Goal: Task Accomplishment & Management: Manage account settings

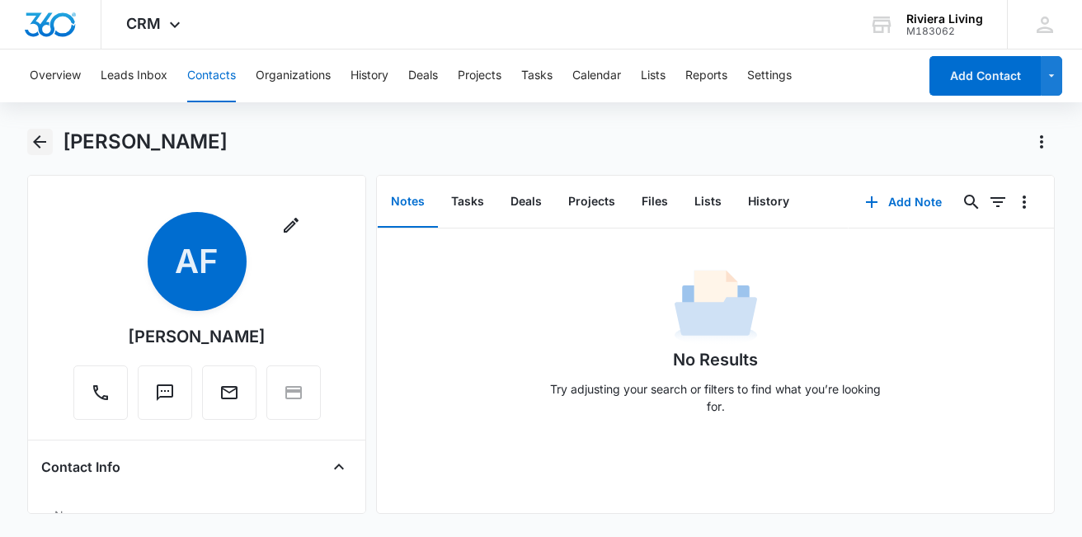
click at [42, 147] on icon "Back" at bounding box center [40, 142] width 20 height 20
click at [44, 84] on button "Overview" at bounding box center [55, 75] width 51 height 53
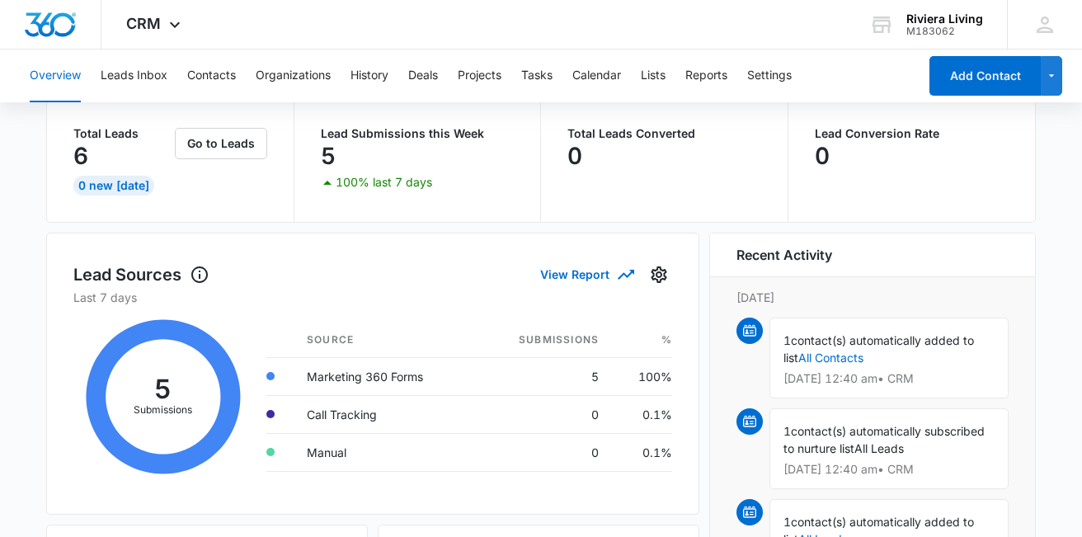
scroll to position [106, 0]
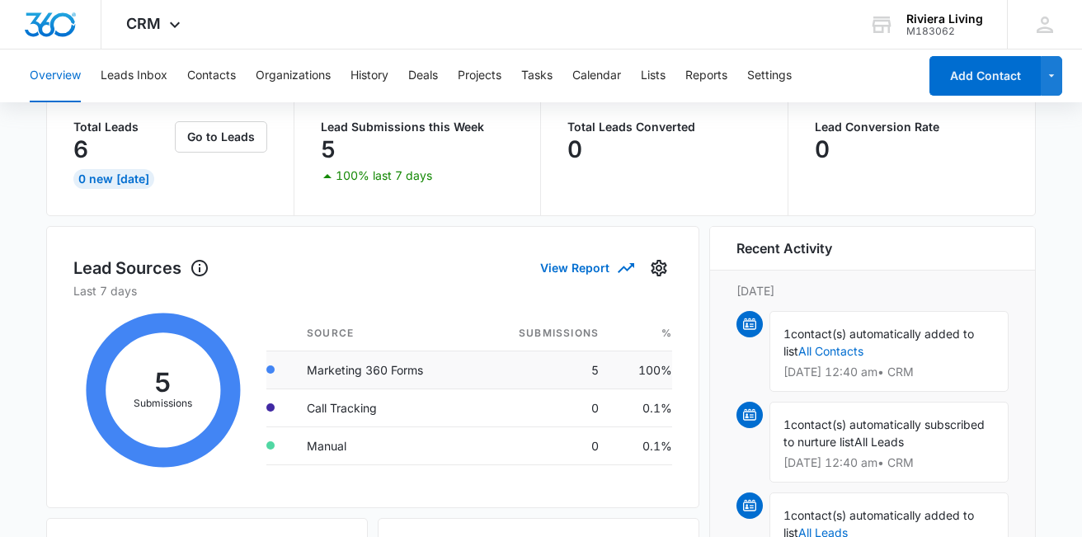
click at [595, 369] on td "5" at bounding box center [544, 369] width 136 height 38
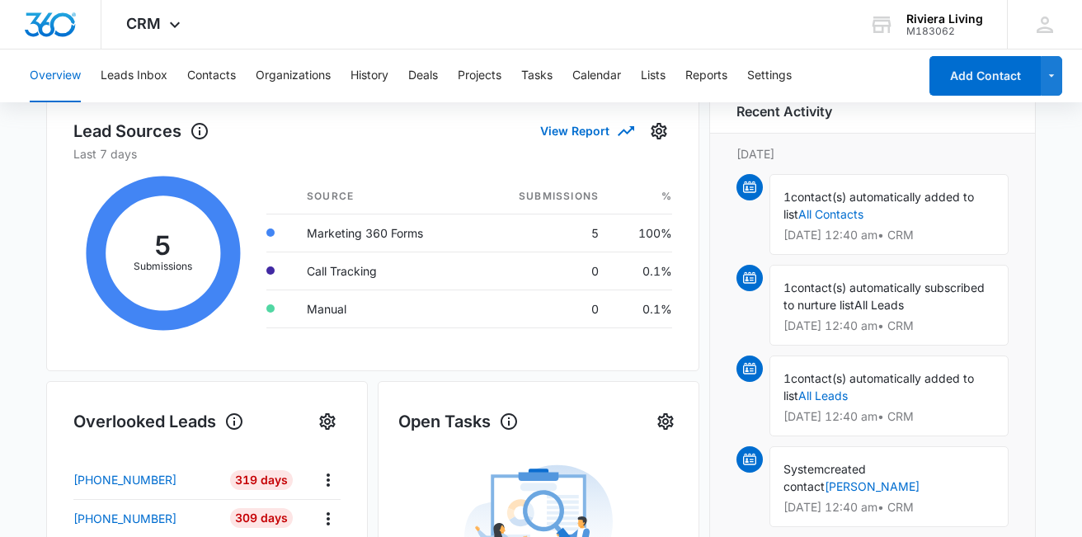
scroll to position [204, 0]
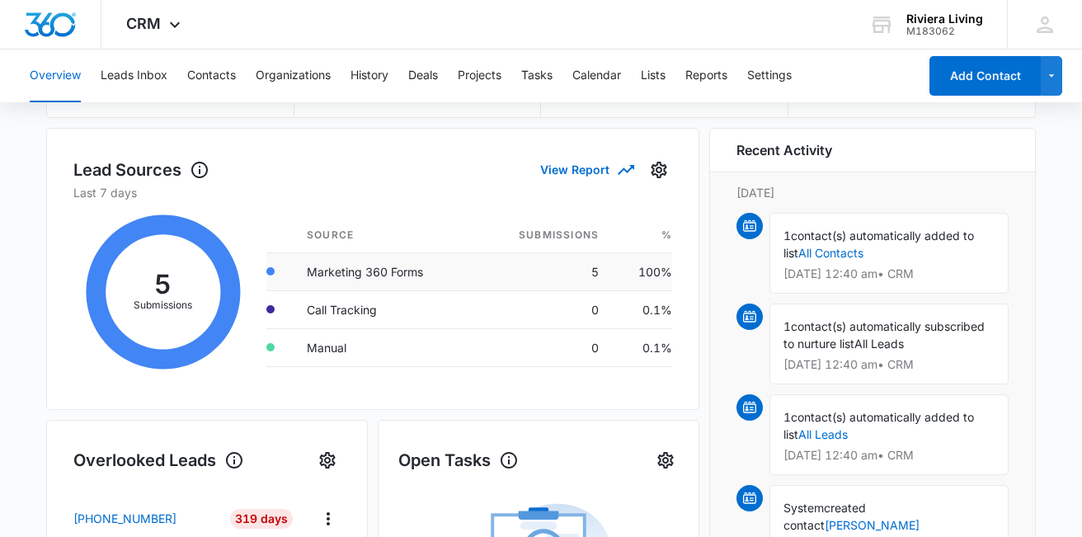
click at [592, 266] on td "5" at bounding box center [544, 271] width 136 height 38
click at [599, 172] on button "View Report" at bounding box center [586, 169] width 92 height 29
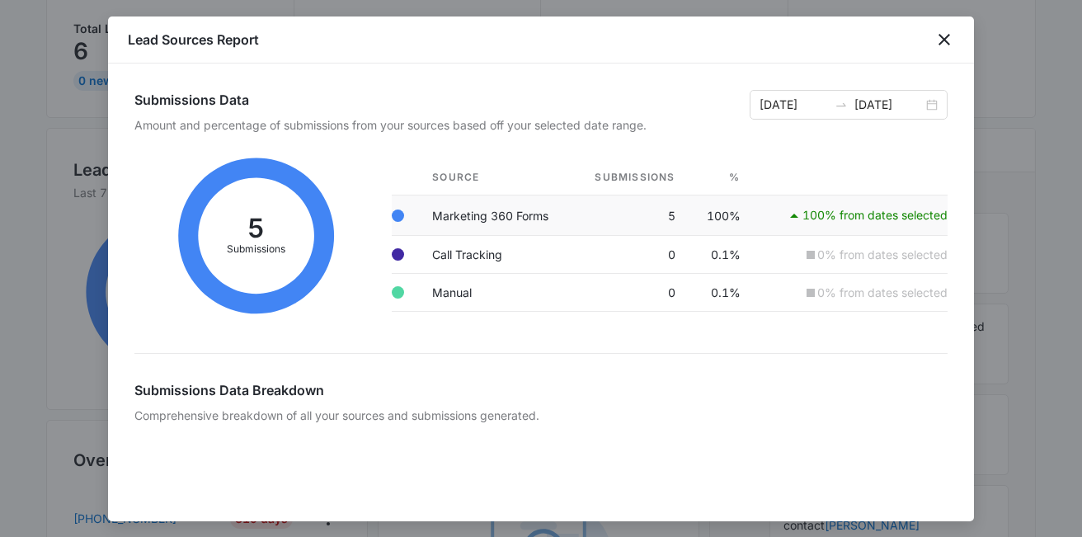
click at [796, 215] on icon at bounding box center [794, 216] width 8 height 4
click at [941, 43] on icon "close" at bounding box center [945, 40] width 12 height 12
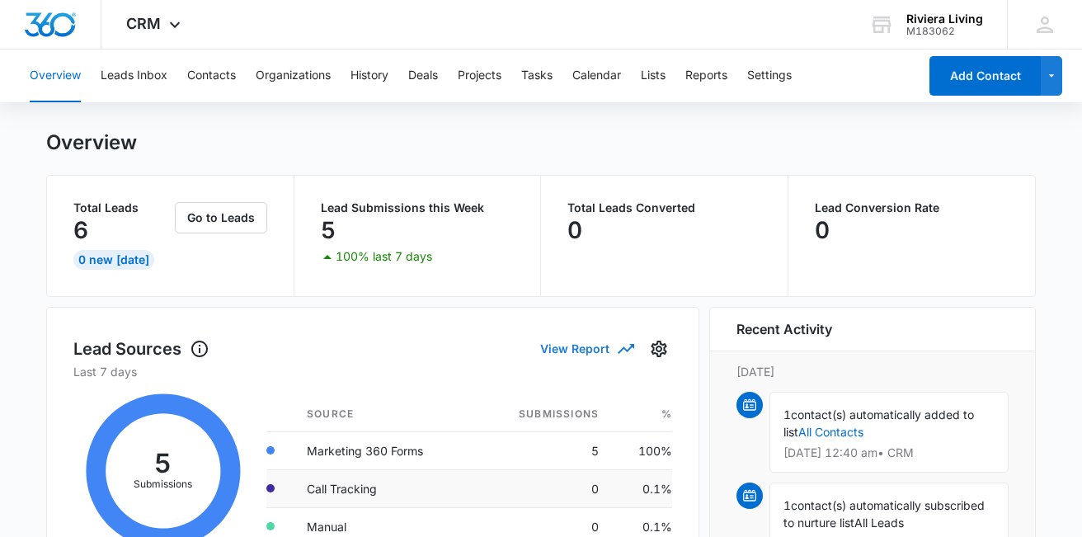
scroll to position [16, 0]
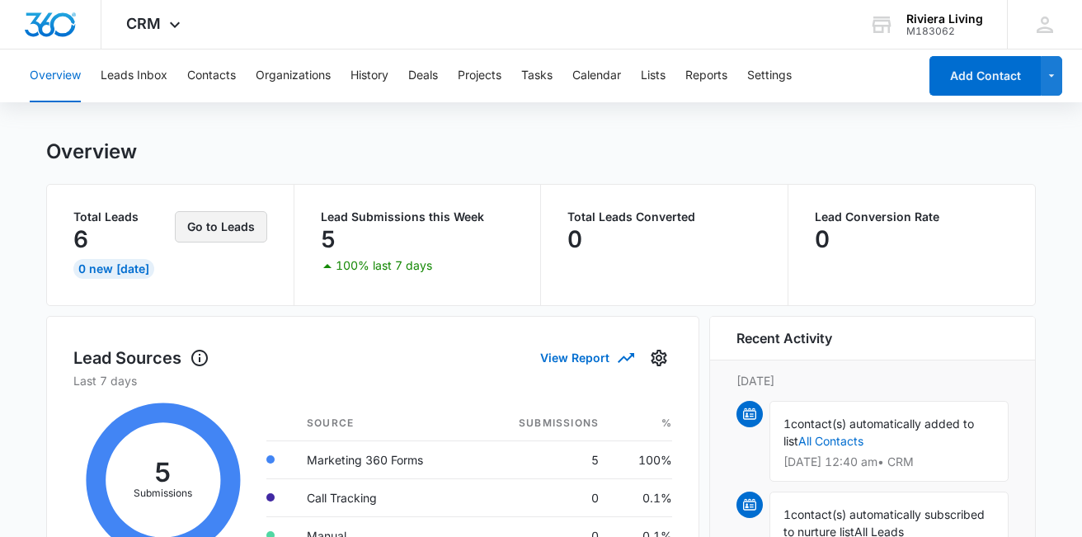
click at [218, 232] on button "Go to Leads" at bounding box center [221, 226] width 92 height 31
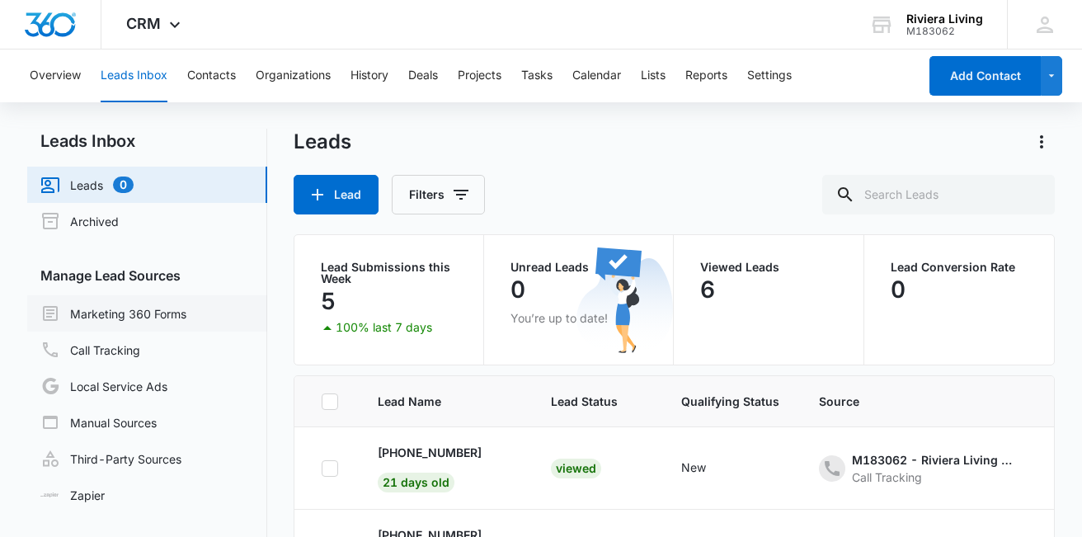
click at [186, 323] on link "Marketing 360 Forms" at bounding box center [113, 313] width 146 height 20
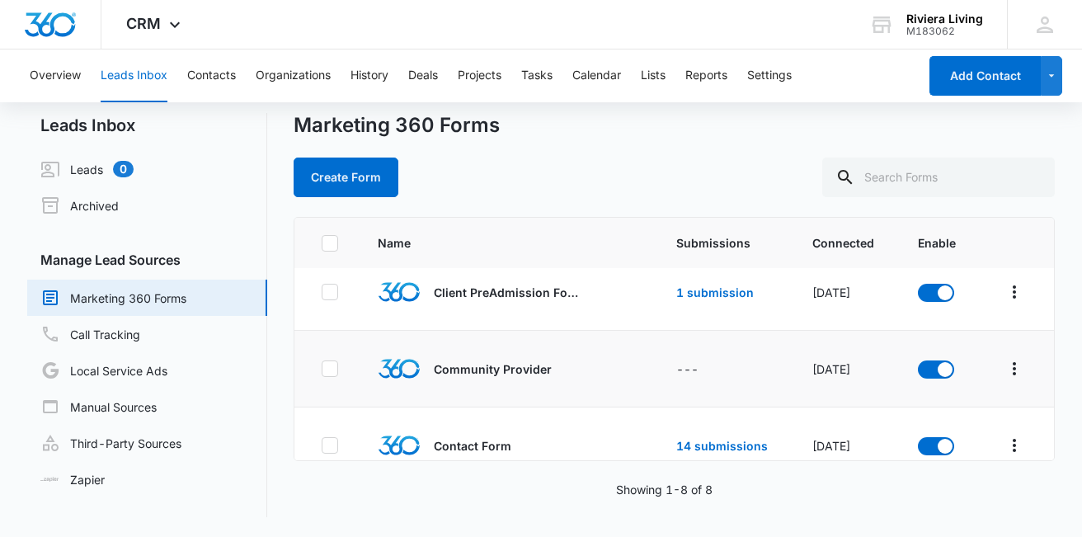
scroll to position [7, 0]
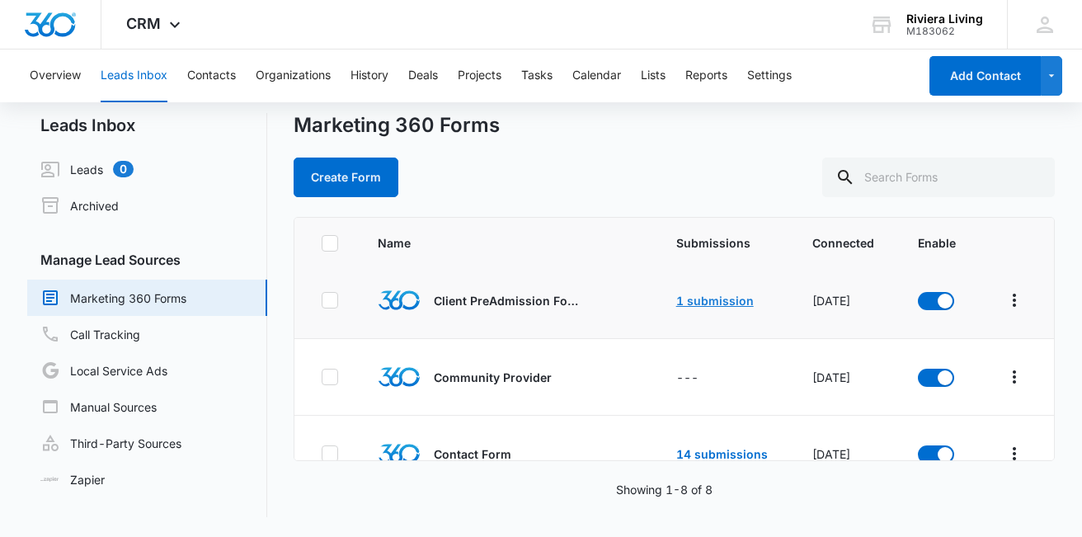
click at [711, 303] on link "1 submission" at bounding box center [715, 301] width 78 height 14
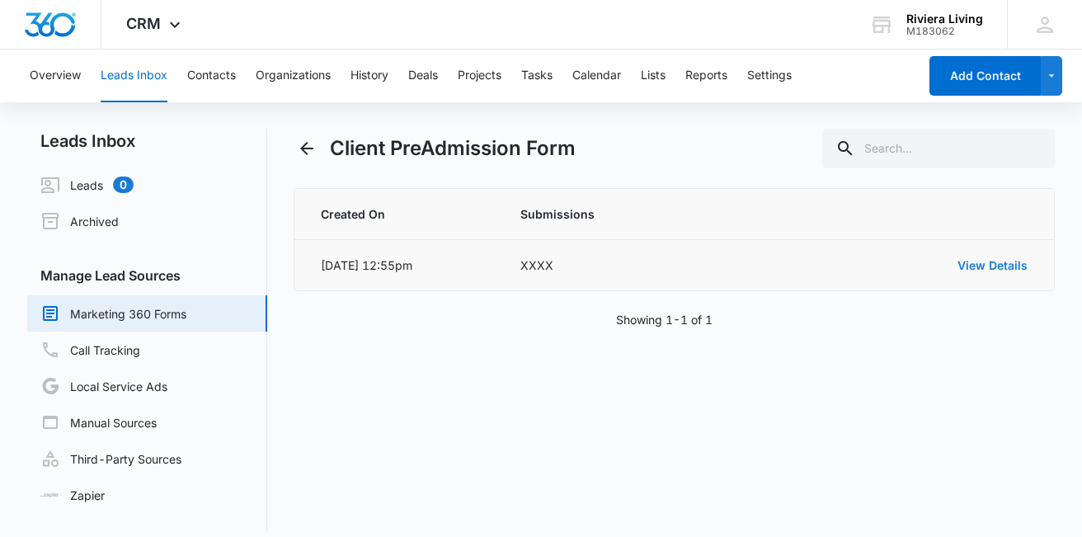
click at [971, 264] on link "View Details" at bounding box center [992, 265] width 70 height 14
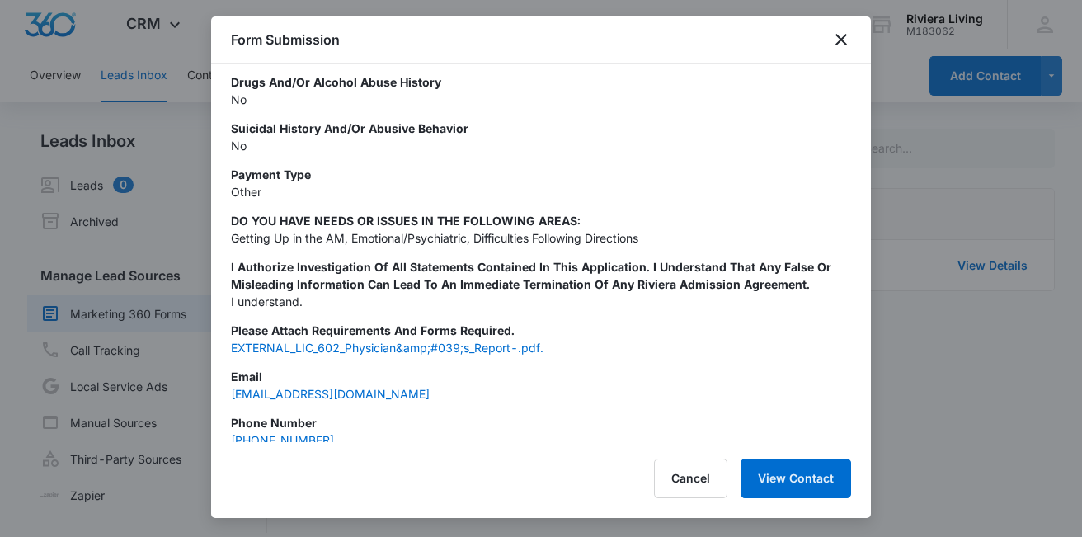
scroll to position [1084, 0]
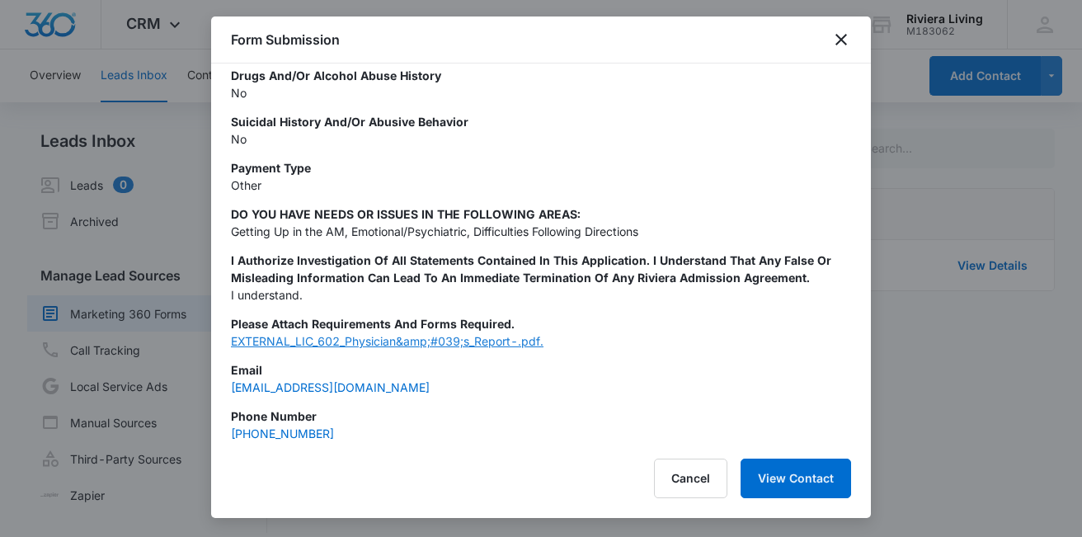
click at [365, 341] on link "EXTERNAL_LIC_602_Physician&amp;#039;s_Report-.pdf." at bounding box center [387, 341] width 313 height 14
click at [768, 483] on button "View Contact" at bounding box center [796, 479] width 111 height 40
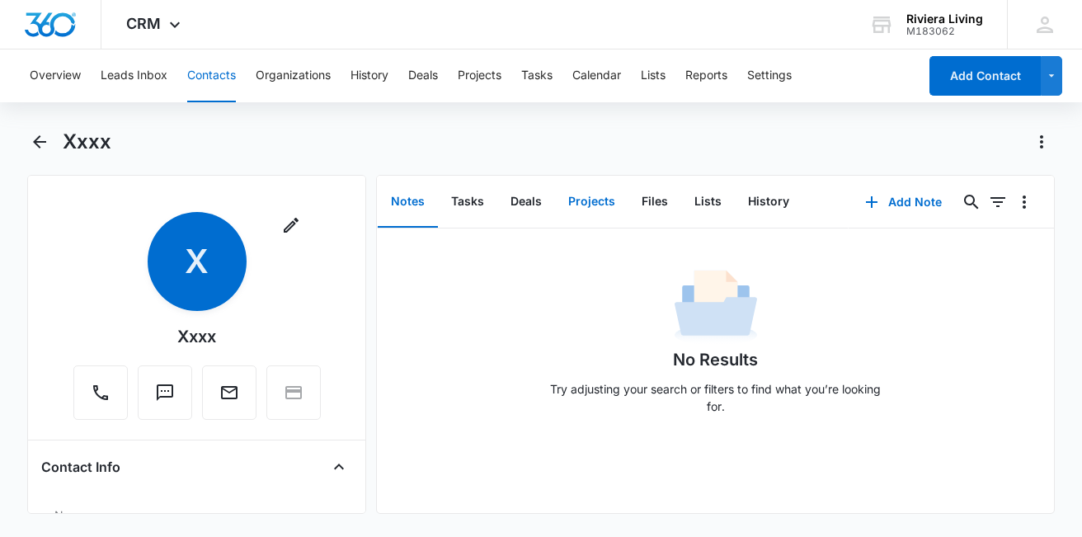
click at [601, 200] on button "Projects" at bounding box center [591, 201] width 73 height 51
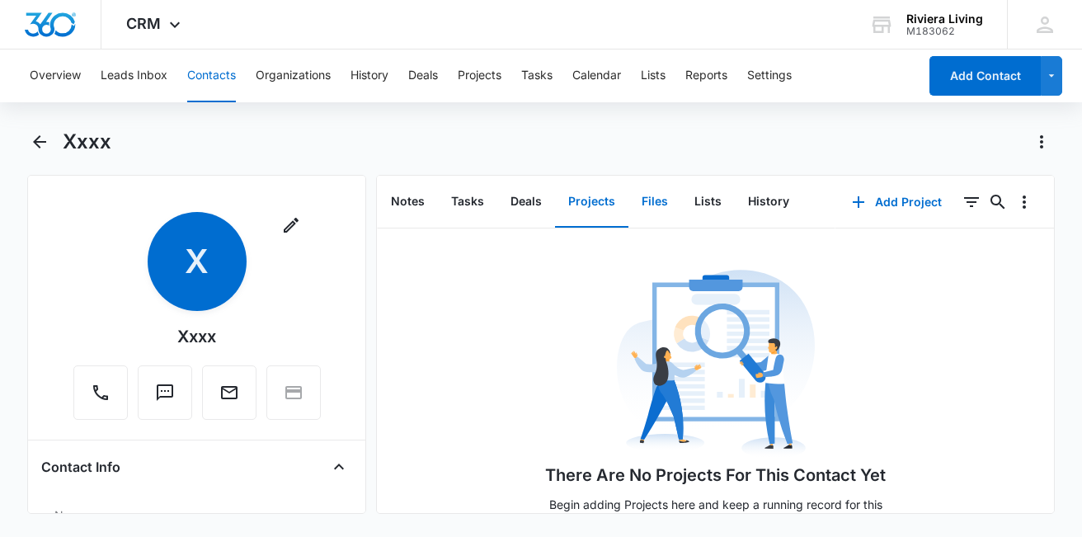
click at [640, 206] on button "Files" at bounding box center [654, 201] width 53 height 51
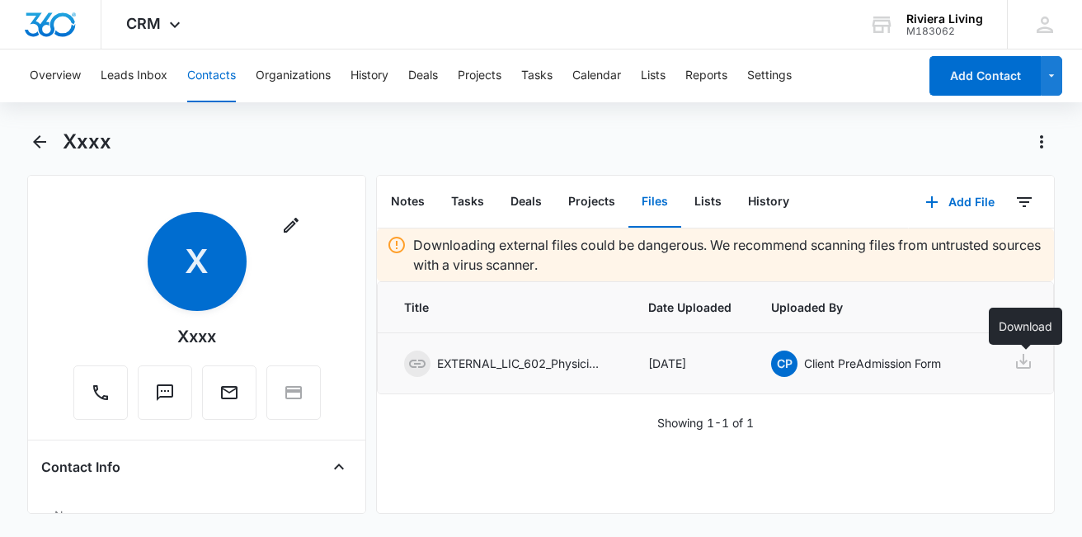
click at [1031, 365] on icon at bounding box center [1023, 361] width 15 height 15
click at [39, 134] on icon "Back" at bounding box center [40, 142] width 20 height 20
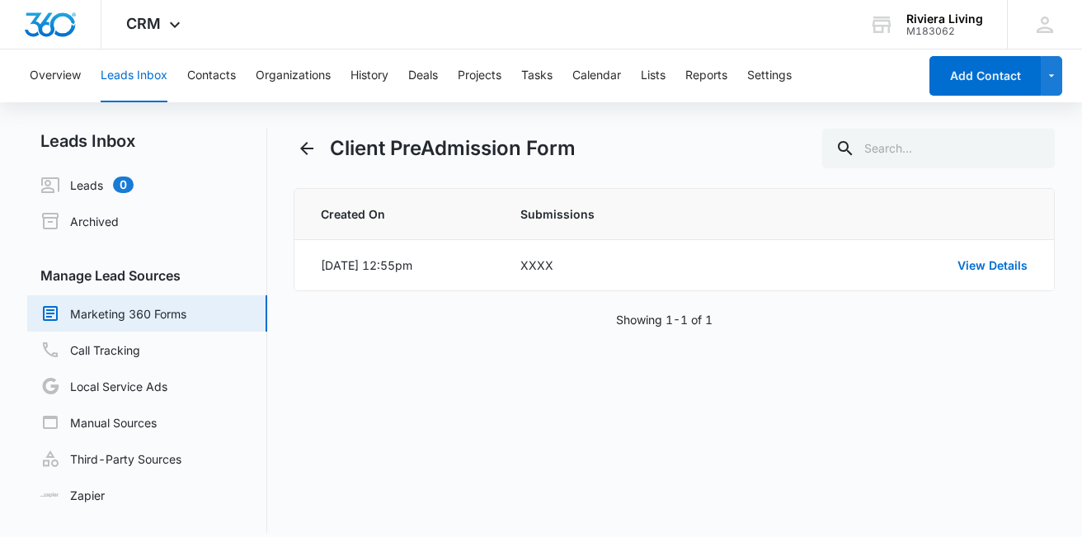
click at [158, 320] on link "Marketing 360 Forms" at bounding box center [113, 313] width 146 height 20
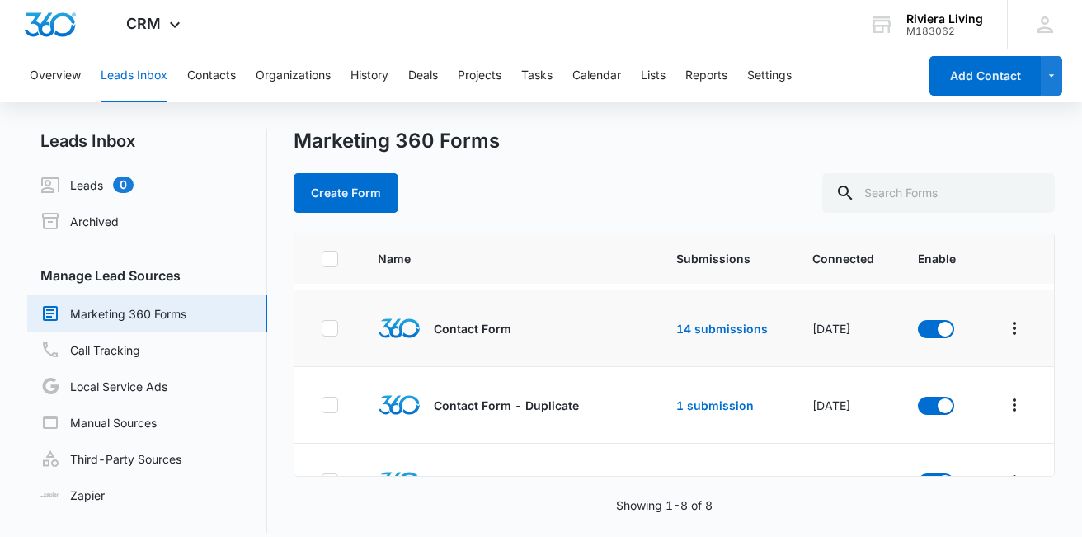
scroll to position [165, 0]
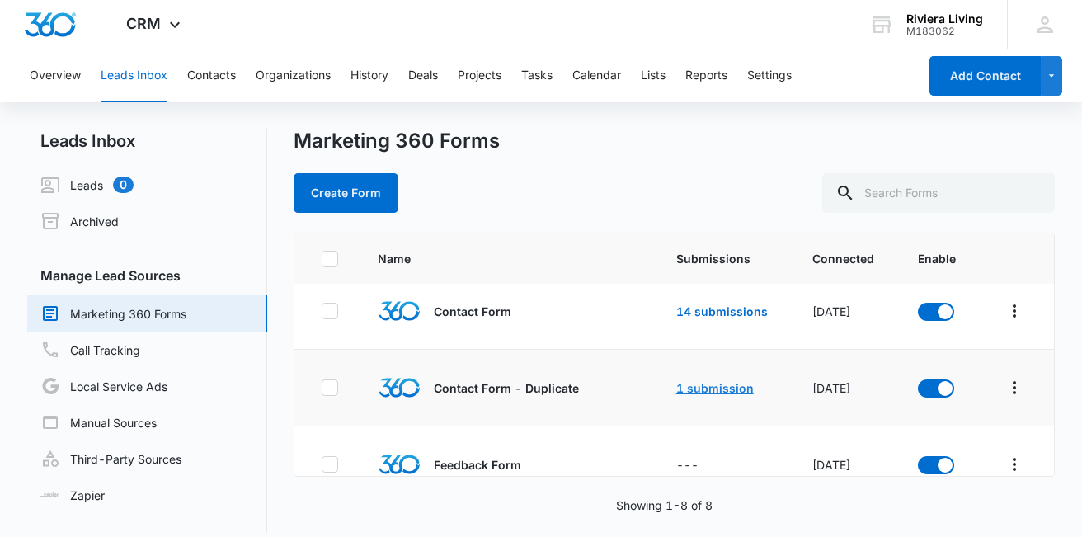
click at [713, 387] on link "1 submission" at bounding box center [715, 388] width 78 height 14
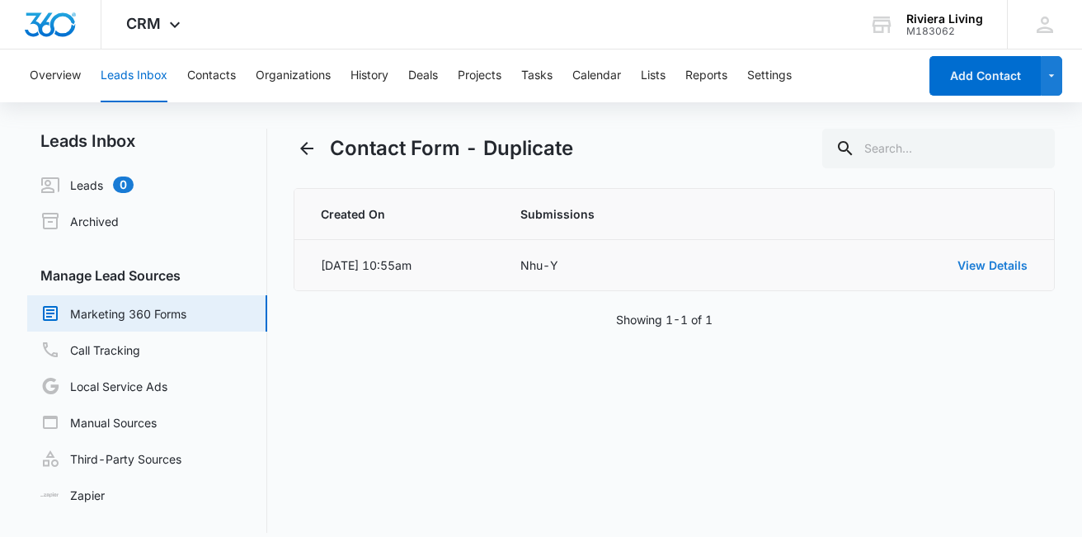
click at [971, 266] on link "View Details" at bounding box center [992, 265] width 70 height 14
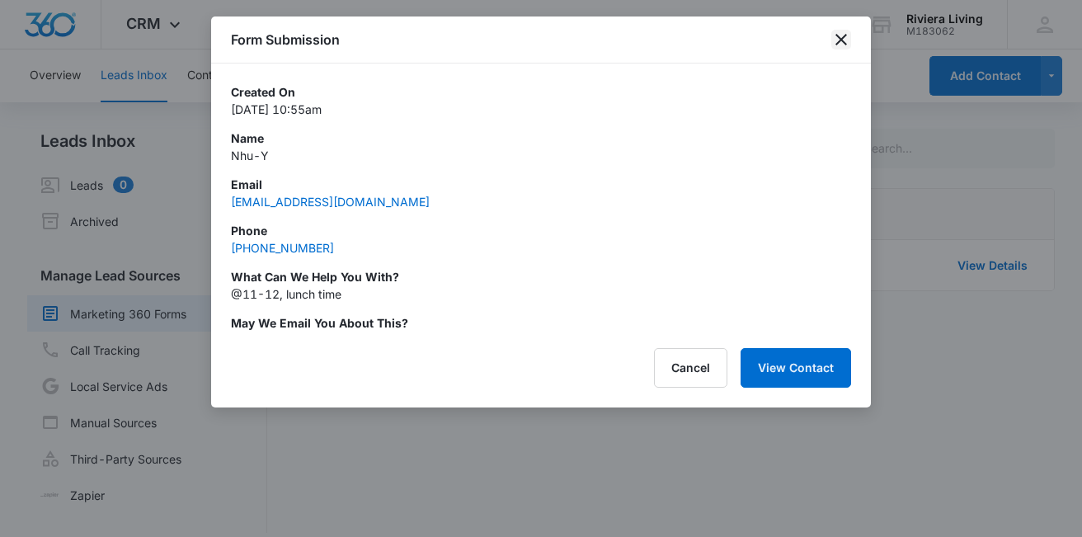
click at [840, 42] on icon "close" at bounding box center [841, 40] width 20 height 20
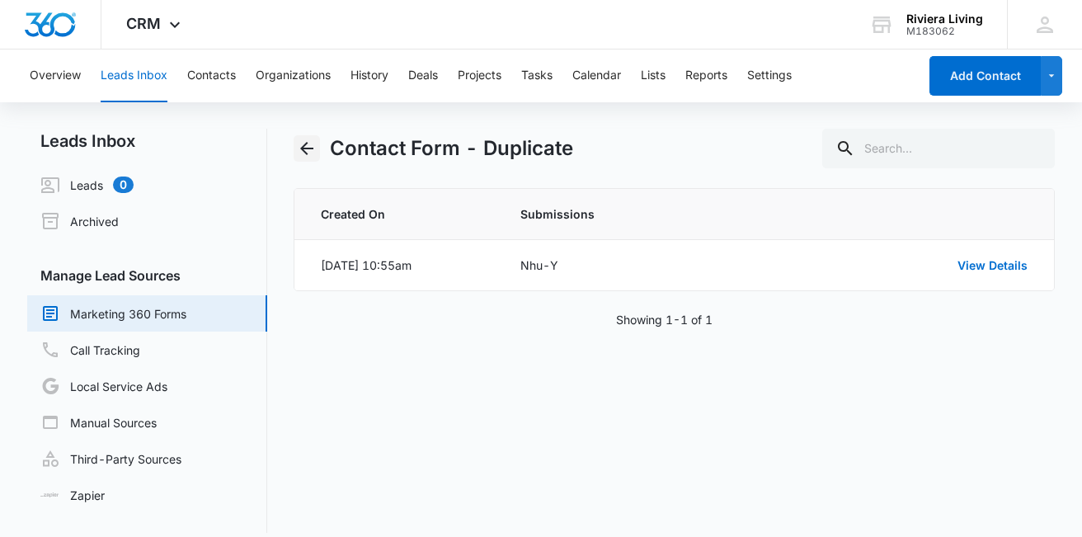
click at [303, 151] on icon "Back" at bounding box center [306, 148] width 13 height 13
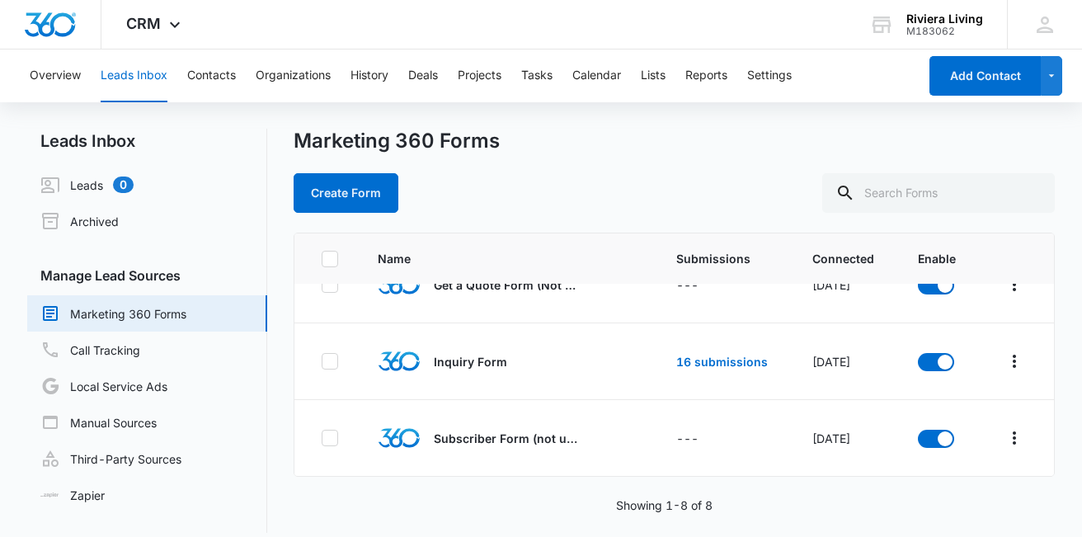
scroll to position [16, 0]
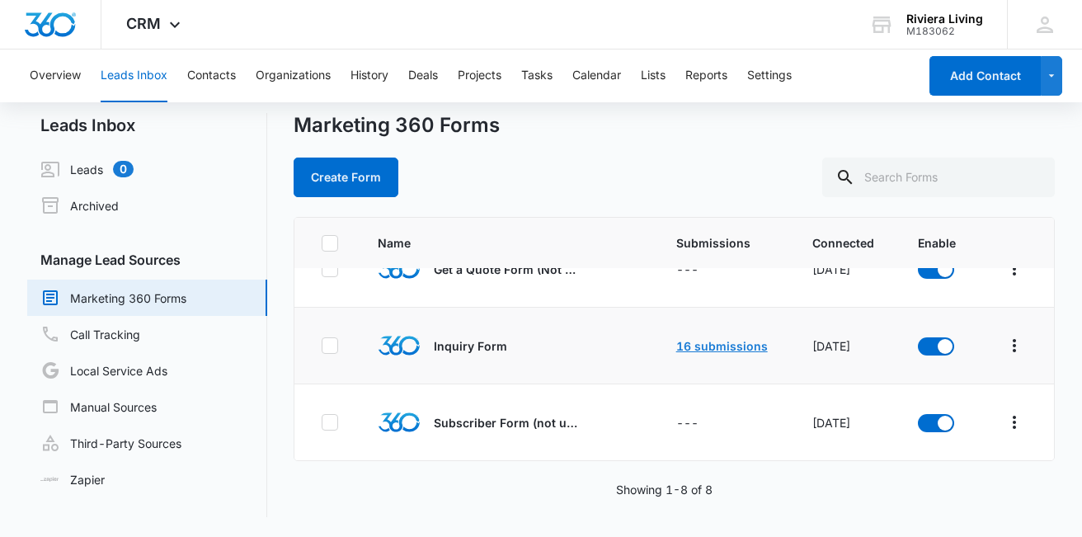
click at [713, 343] on link "16 submissions" at bounding box center [722, 346] width 92 height 14
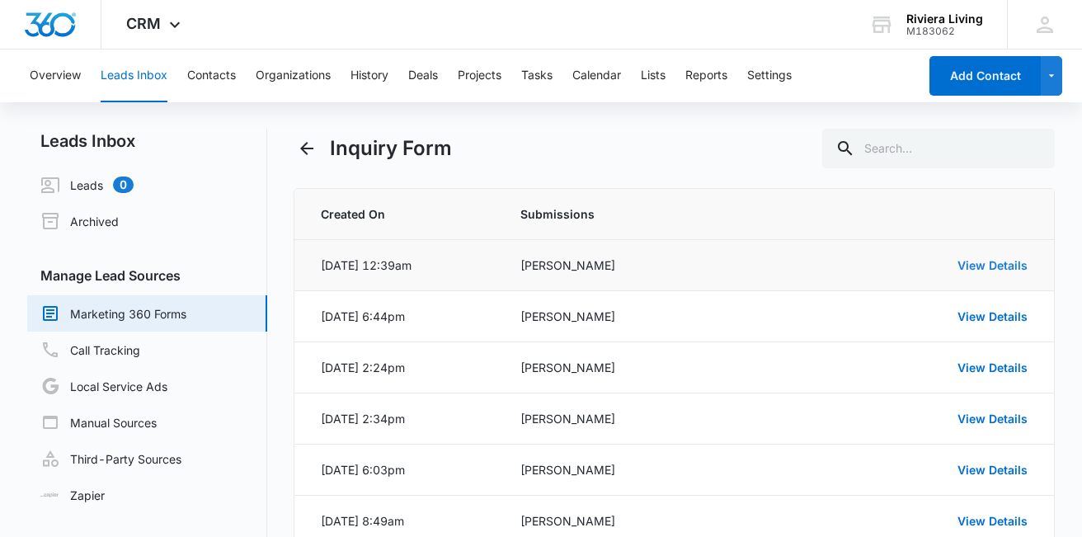
click at [987, 265] on link "View Details" at bounding box center [992, 265] width 70 height 14
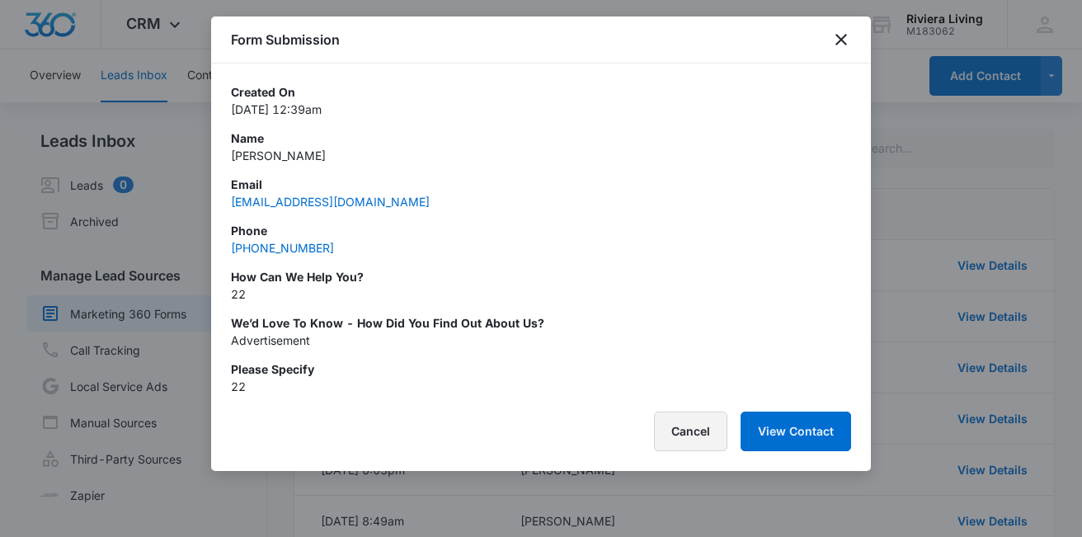
click at [701, 437] on button "Cancel" at bounding box center [690, 432] width 73 height 40
